Goal: Book appointment/travel/reservation

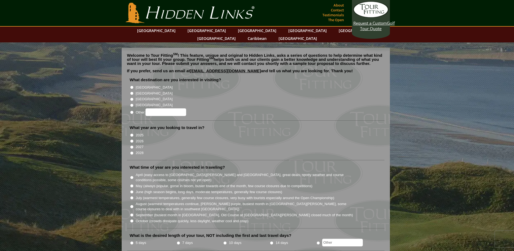
click at [140, 138] on label "2026" at bounding box center [140, 140] width 8 height 5
click at [134, 139] on input "2026" at bounding box center [132, 141] width 4 height 4
radio input "true"
click at [132, 91] on input "[GEOGRAPHIC_DATA]" at bounding box center [132, 93] width 4 height 4
radio input "true"
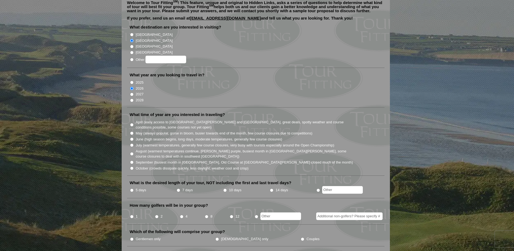
scroll to position [54, 0]
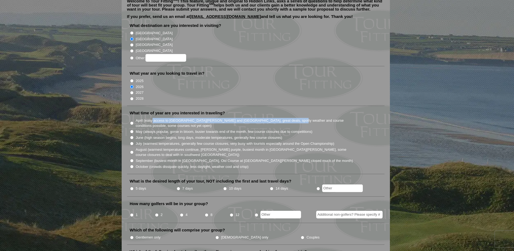
drag, startPoint x: 152, startPoint y: 110, endPoint x: 286, endPoint y: 111, distance: 133.4
click at [286, 118] on label "April (easy access to St. Andrews and Ballybunion, great deals, spotty weather …" at bounding box center [245, 123] width 218 height 11
click at [160, 129] on label "May (always popular, gorse in bloom, busier towards end of the month, few cours…" at bounding box center [224, 131] width 177 height 5
click at [134, 130] on input "May (always popular, gorse in bloom, busier towards end of the month, few cours…" at bounding box center [132, 132] width 4 height 4
radio input "true"
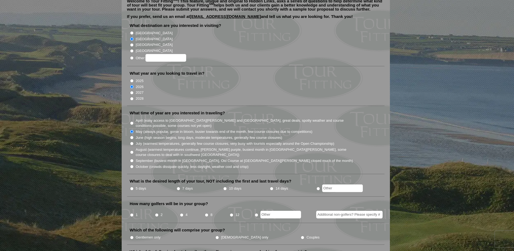
click at [157, 141] on label "July (warmest temperatures, generally few course closures, very busy with touri…" at bounding box center [235, 143] width 199 height 5
click at [134, 142] on input "July (warmest temperatures, generally few course closures, very busy with touri…" at bounding box center [132, 144] width 4 height 4
radio input "true"
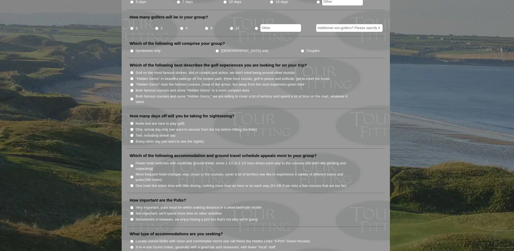
scroll to position [244, 0]
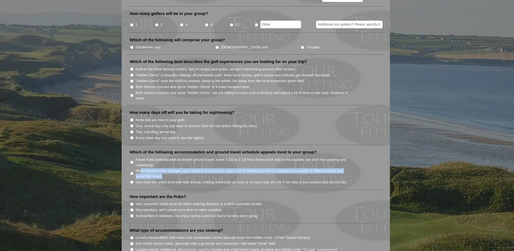
drag, startPoint x: 174, startPoint y: 163, endPoint x: 194, endPoint y: 168, distance: 20.3
click at [194, 168] on label "More frequent hotel changes, stay closer to the courses, cover a lot of territo…" at bounding box center [245, 173] width 218 height 11
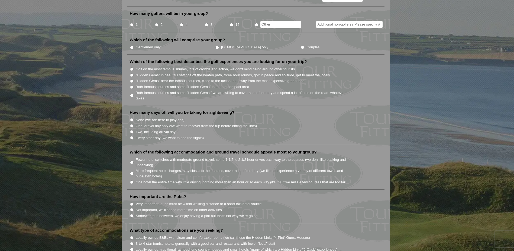
click at [91, 171] on section "Welcome to Tour Fitting SM ! This feature, unique and original to Hidden Links,…" at bounding box center [257, 201] width 514 height 806
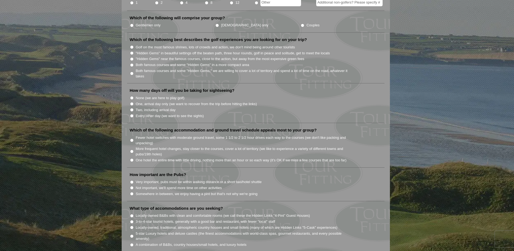
scroll to position [298, 0]
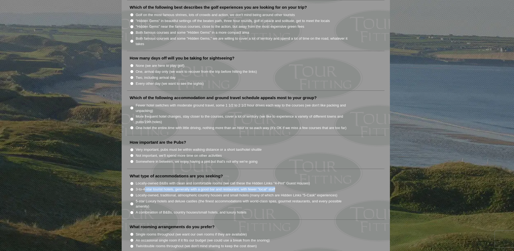
drag, startPoint x: 146, startPoint y: 181, endPoint x: 281, endPoint y: 179, distance: 135.9
click at [281, 186] on li "3-to-4-star tourist hotels, generally with a good bar and restaurant, with fewe…" at bounding box center [258, 189] width 257 height 6
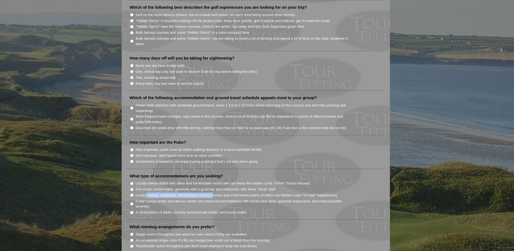
drag, startPoint x: 147, startPoint y: 187, endPoint x: 213, endPoint y: 188, distance: 66.2
click at [213, 192] on label "Locally-owned, traditional, atmospheric country houses and small hotels (many o…" at bounding box center [237, 194] width 202 height 5
drag, startPoint x: 153, startPoint y: 194, endPoint x: 252, endPoint y: 194, distance: 99.0
click at [252, 198] on label "5-star Luxury hotels and deluxe castles (the finest accommodations with world-c…" at bounding box center [245, 203] width 218 height 11
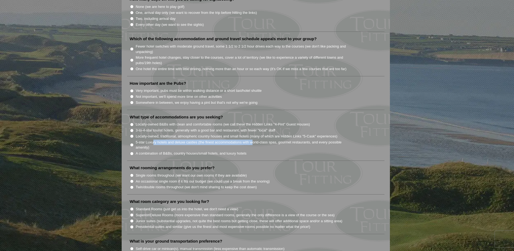
scroll to position [380, 0]
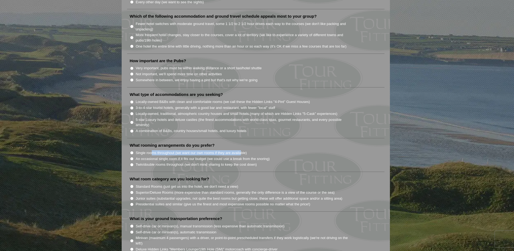
drag, startPoint x: 152, startPoint y: 146, endPoint x: 242, endPoint y: 147, distance: 89.8
click at [242, 150] on label "Single rooms throughout (we want our own rooms if they are available)" at bounding box center [191, 152] width 111 height 5
click at [85, 174] on section "Welcome to Tour Fitting SM ! This feature, unique and original to Hidden Links,…" at bounding box center [257, 66] width 514 height 806
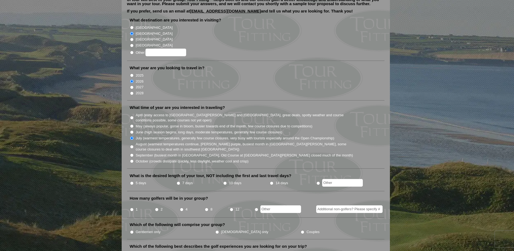
scroll to position [0, 0]
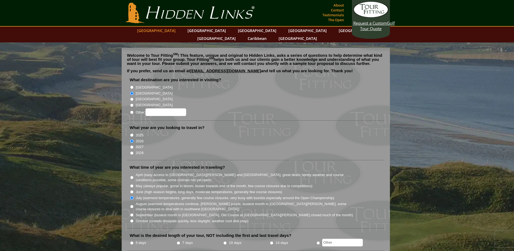
click at [174, 30] on link "[GEOGRAPHIC_DATA]" at bounding box center [156, 31] width 44 height 8
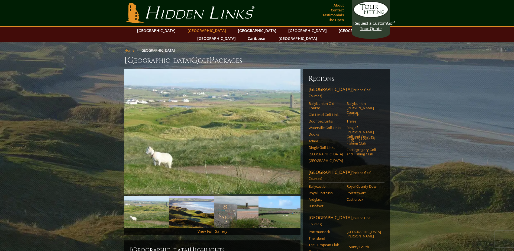
click at [199, 31] on link "[GEOGRAPHIC_DATA]" at bounding box center [207, 31] width 44 height 8
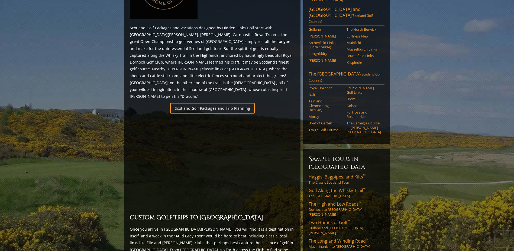
scroll to position [328, 0]
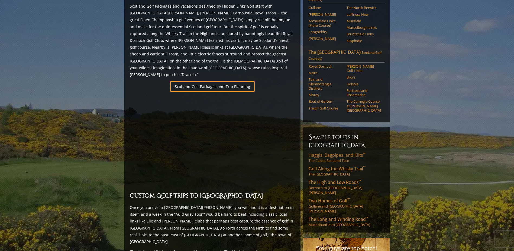
click at [328, 152] on link "Haggis, Bagpipes, and Kilts ™ The Classic Scotland Tour" at bounding box center [347, 157] width 76 height 11
